Goal: Task Accomplishment & Management: Use online tool/utility

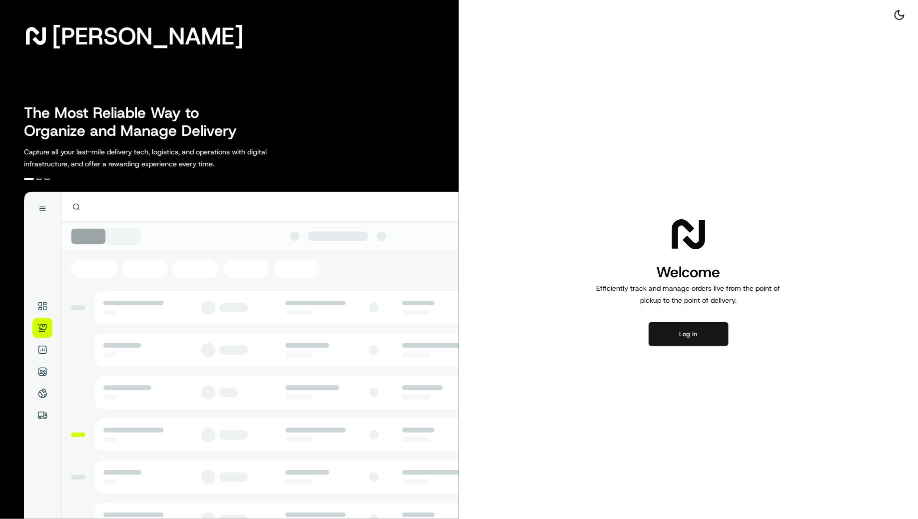
click at [710, 335] on button "Log in" at bounding box center [689, 334] width 80 height 24
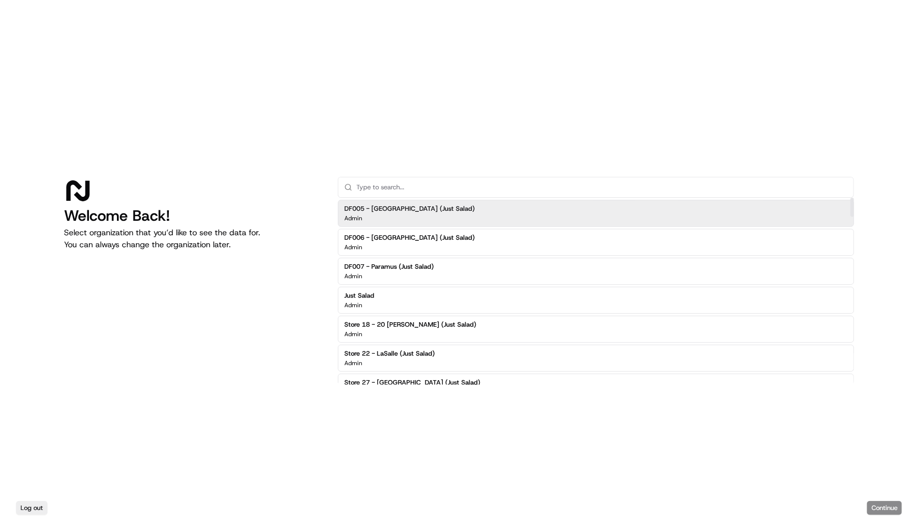
click at [444, 187] on input "text" at bounding box center [601, 187] width 491 height 20
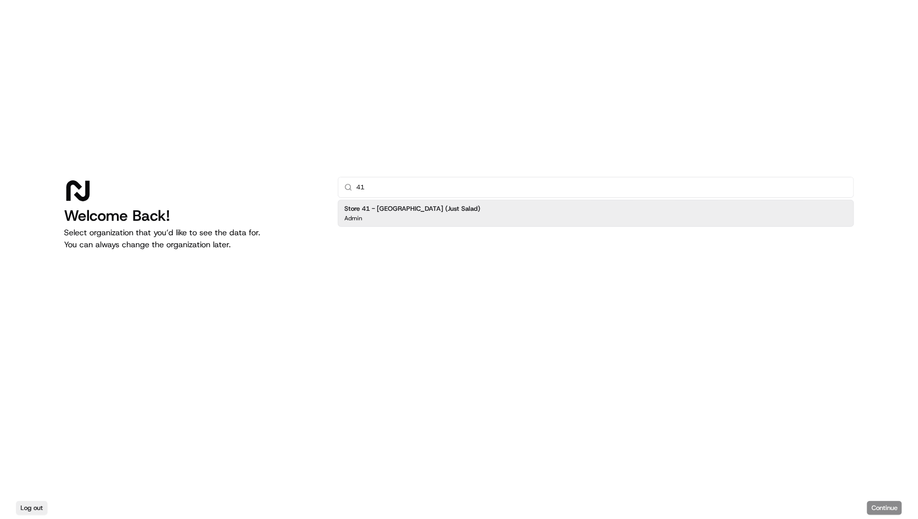
type input "41"
click at [462, 225] on div "Store 41 - [GEOGRAPHIC_DATA] (Just Salad) Admin" at bounding box center [596, 213] width 516 height 27
click at [878, 506] on button "Continue" at bounding box center [884, 508] width 35 height 14
